Goal: Information Seeking & Learning: Learn about a topic

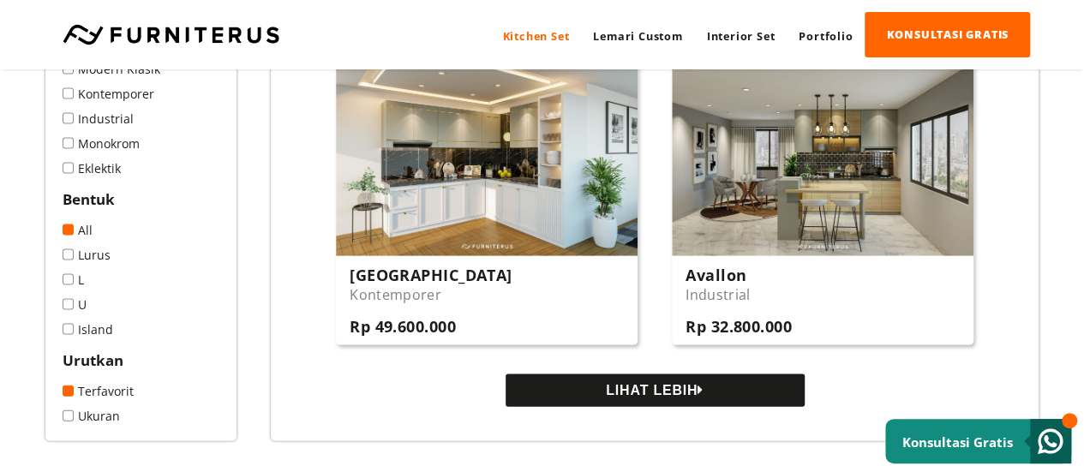
scroll to position [1626, 0]
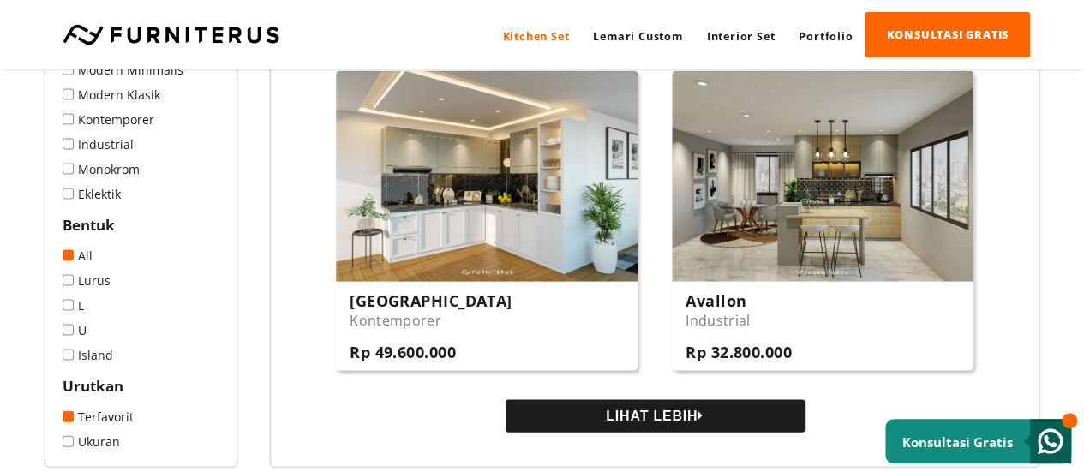
click at [655, 421] on button "LIHAT LEBIH" at bounding box center [654, 416] width 299 height 33
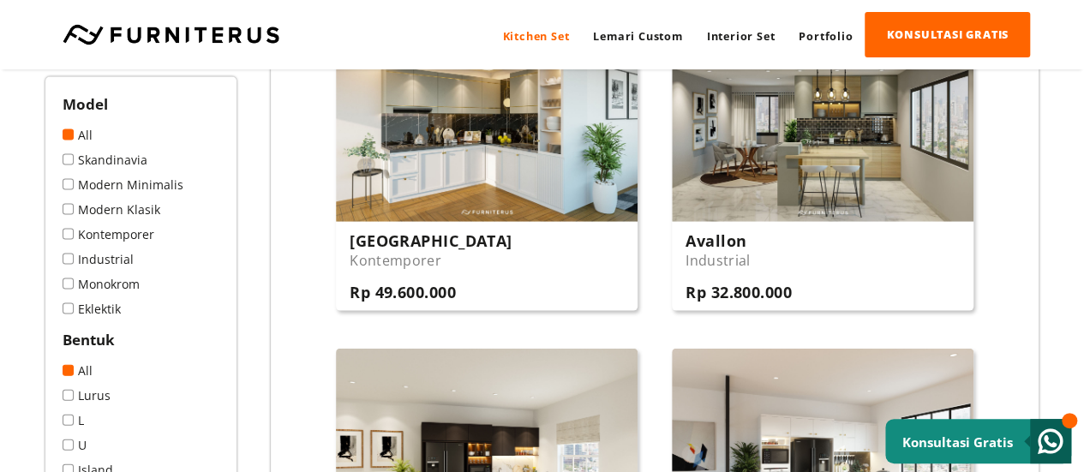
scroll to position [1711, 0]
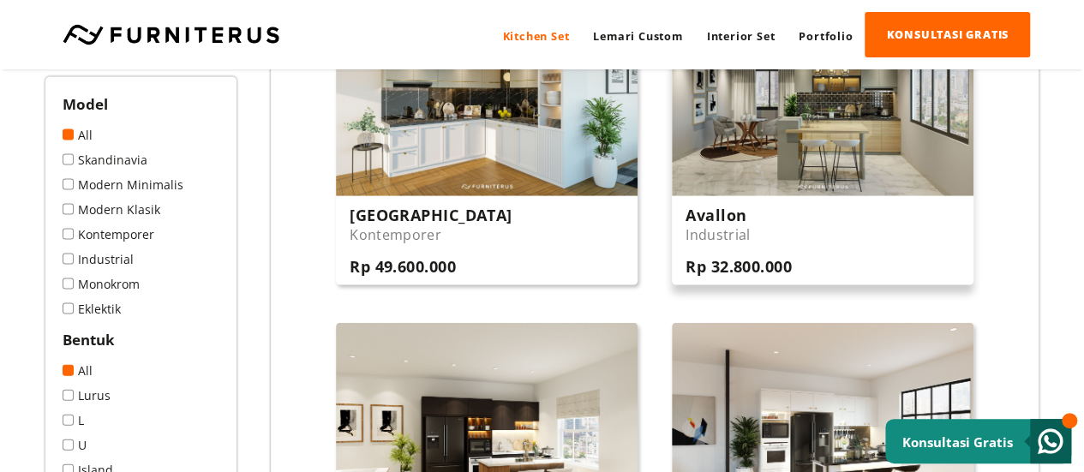
click at [721, 263] on h3 "Rp 32.800.000" at bounding box center [738, 266] width 106 height 21
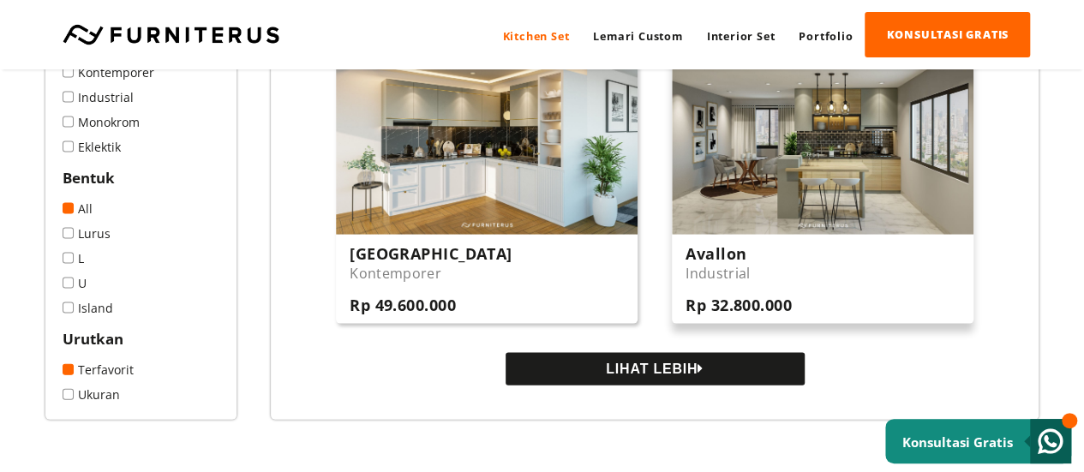
scroll to position [1669, 0]
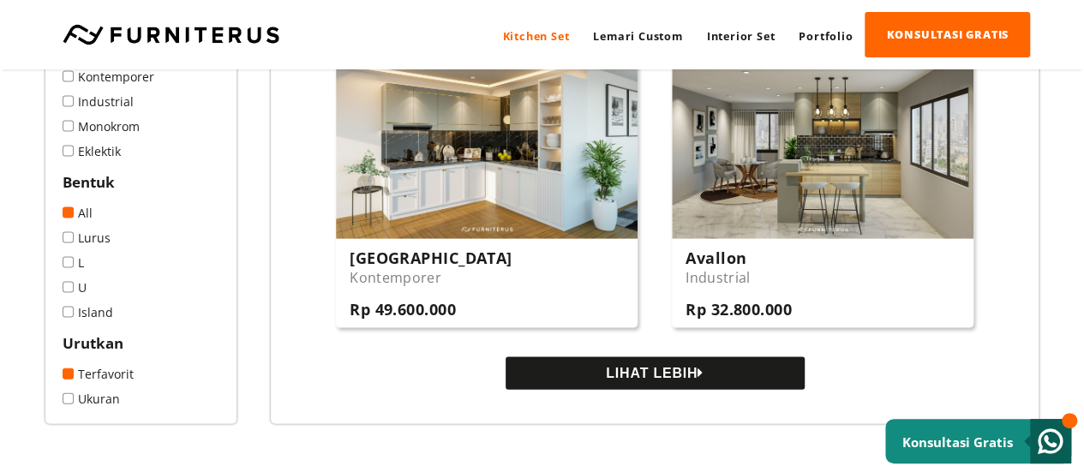
click at [637, 369] on button "LIHAT LEBIH" at bounding box center [654, 373] width 299 height 33
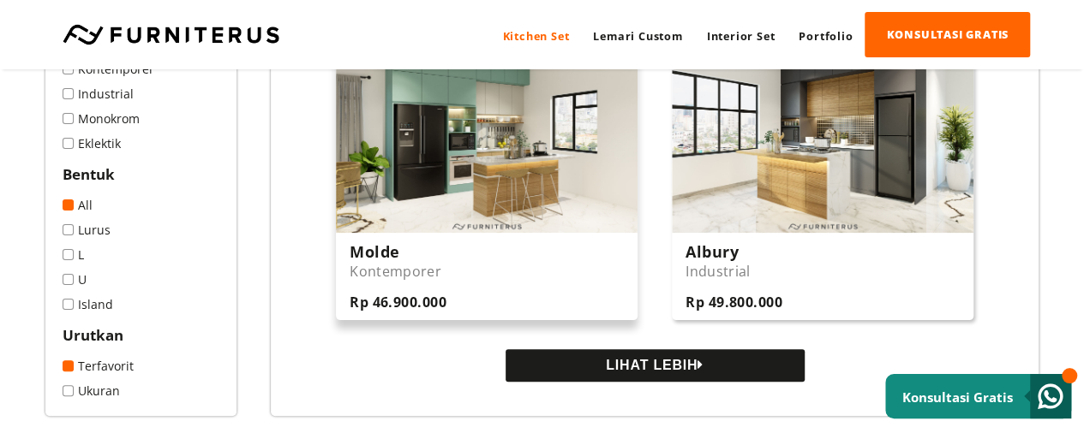
scroll to position [3358, 0]
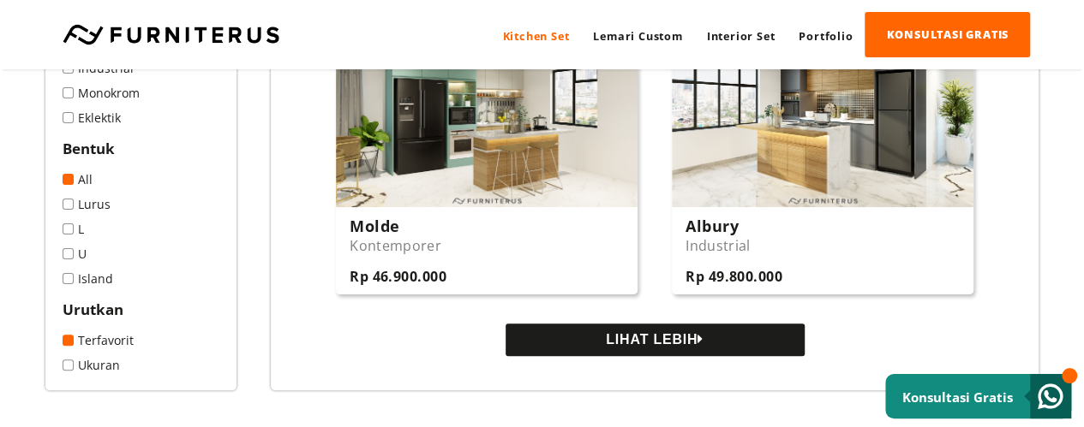
click at [630, 356] on button "LIHAT LEBIH" at bounding box center [654, 340] width 299 height 33
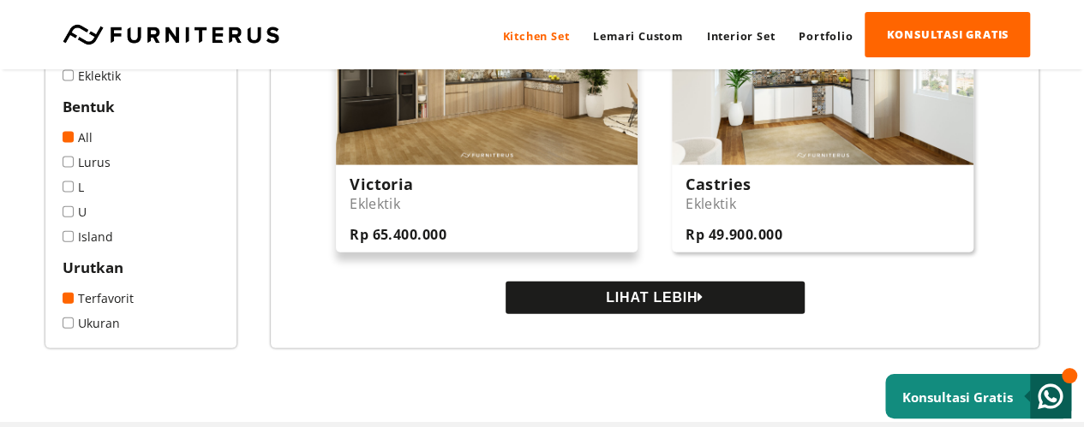
scroll to position [5157, 0]
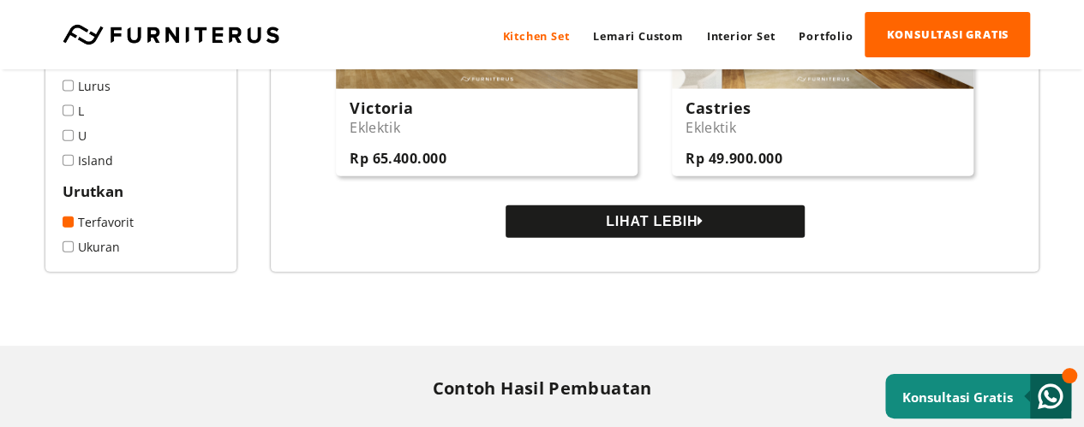
click at [615, 238] on button "LIHAT LEBIH" at bounding box center [654, 222] width 299 height 33
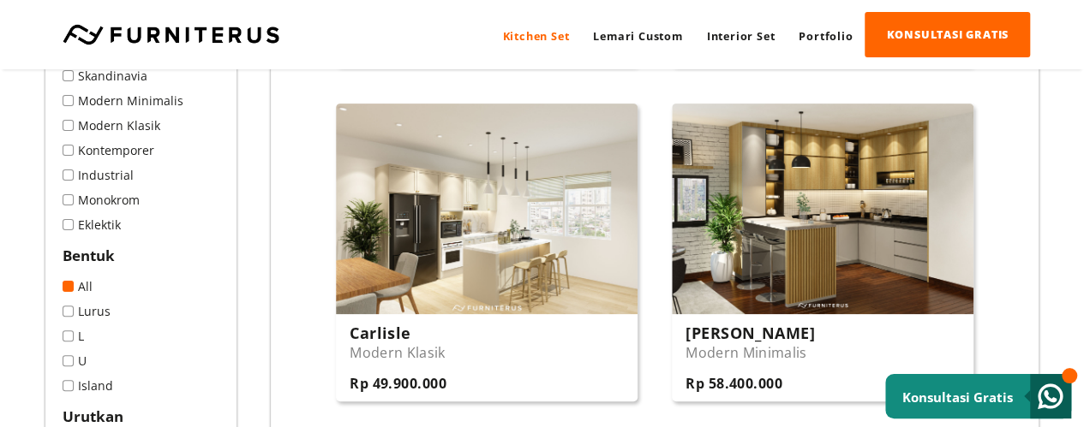
scroll to position [6611, 0]
